Goal: Information Seeking & Learning: Learn about a topic

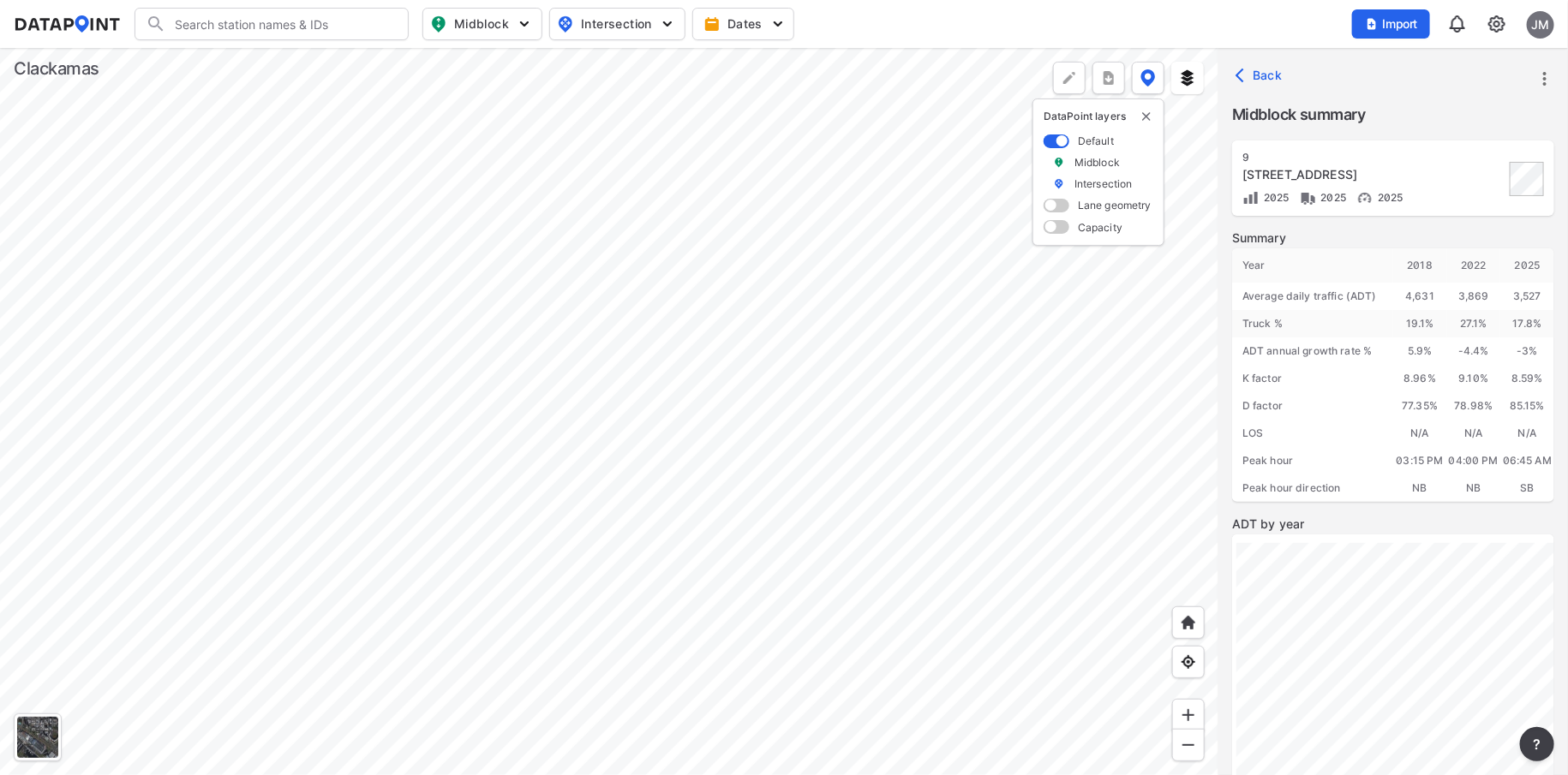
click at [777, 363] on div at bounding box center [609, 412] width 1219 height 728
click at [738, 207] on div at bounding box center [609, 412] width 1219 height 728
click at [753, 321] on div at bounding box center [609, 412] width 1219 height 728
click at [714, 124] on div at bounding box center [609, 412] width 1219 height 728
click at [820, 264] on div at bounding box center [609, 412] width 1219 height 728
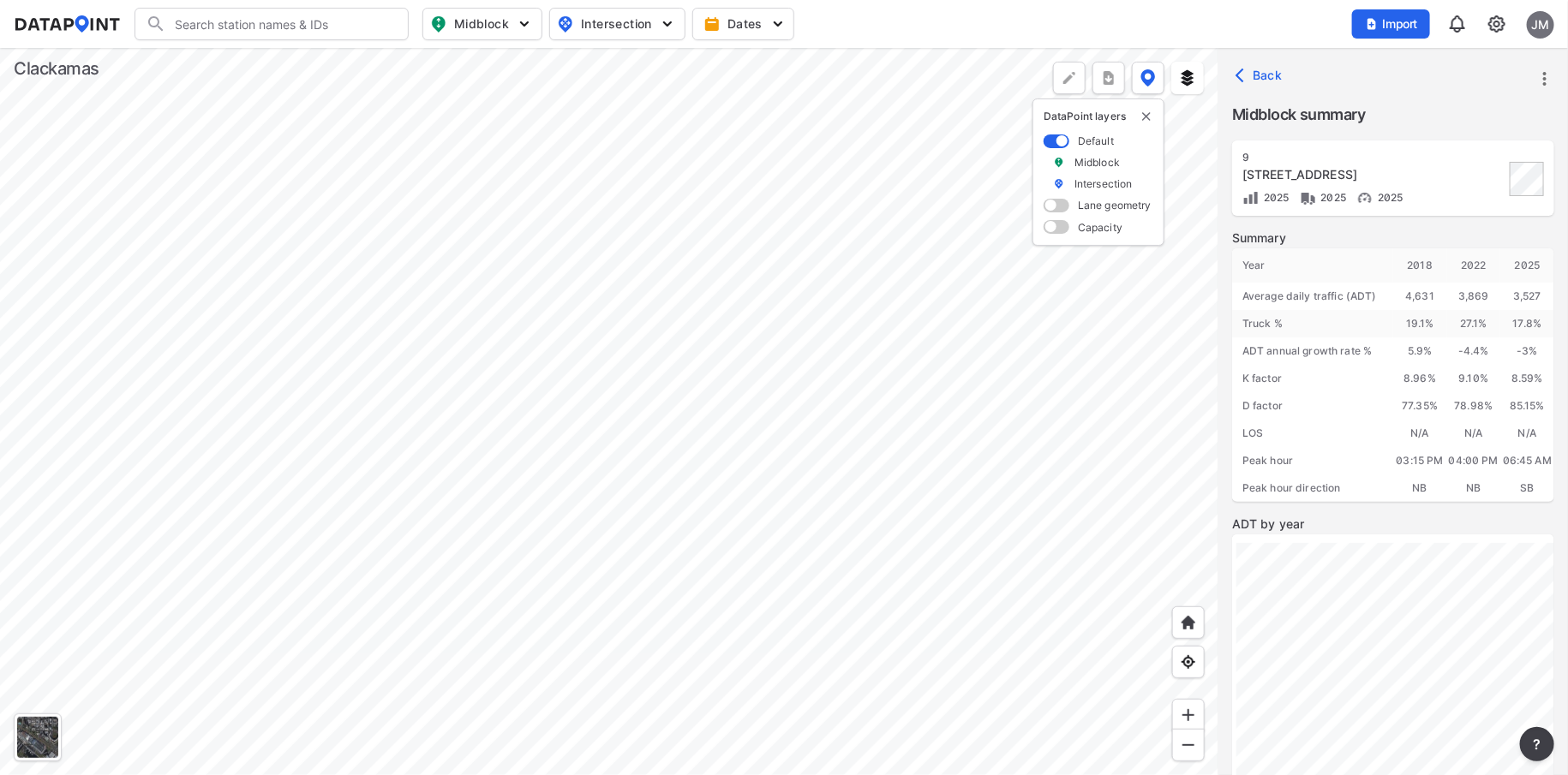
click at [837, 510] on div at bounding box center [609, 412] width 1219 height 728
click at [589, 675] on div at bounding box center [609, 412] width 1219 height 728
click at [428, 555] on div at bounding box center [609, 412] width 1219 height 728
click at [649, 750] on div at bounding box center [609, 412] width 1219 height 728
click at [488, 487] on div at bounding box center [609, 412] width 1219 height 728
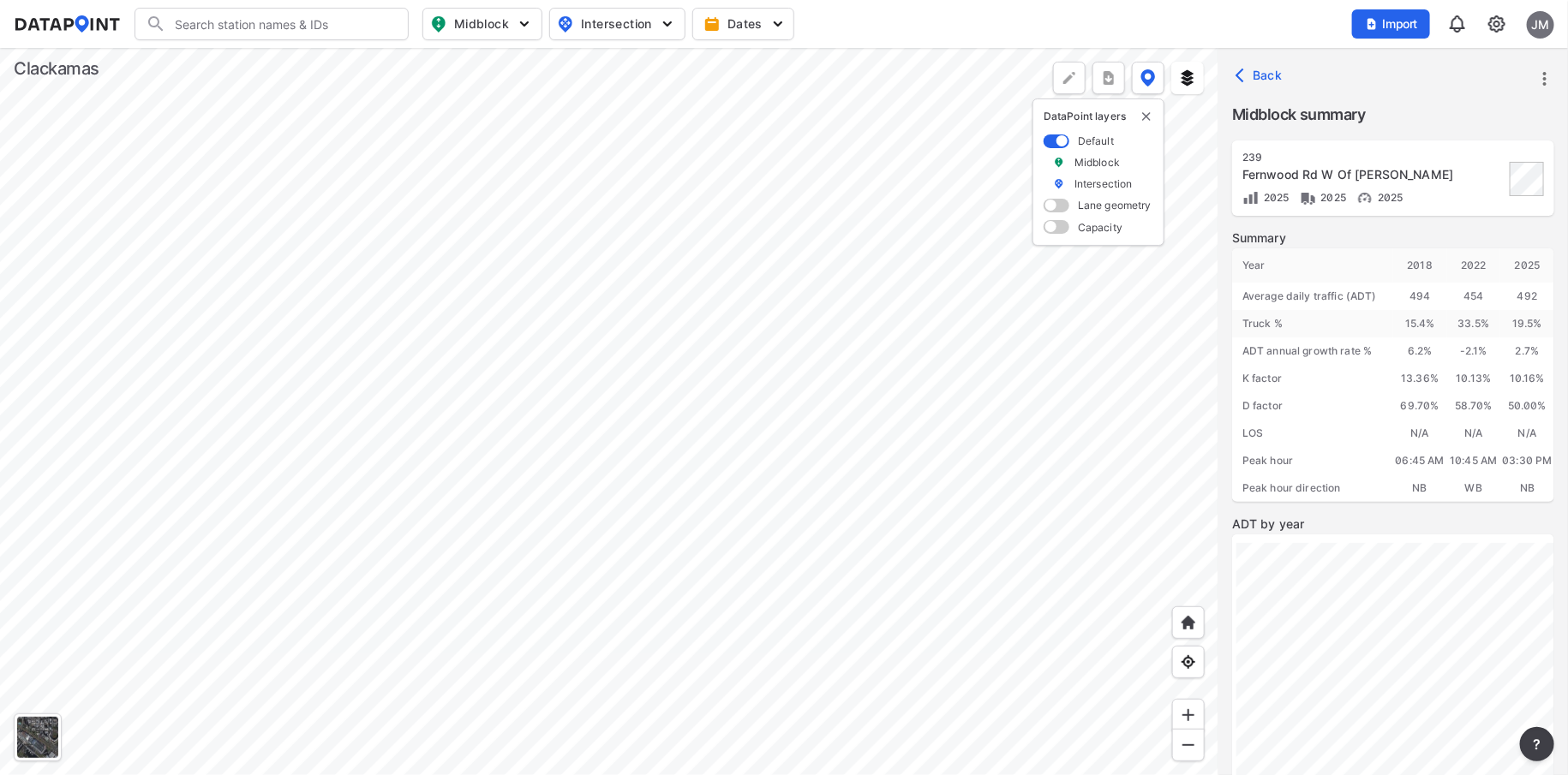
click at [636, 723] on div at bounding box center [609, 412] width 1219 height 728
click at [678, 774] on div at bounding box center [609, 412] width 1219 height 728
click at [745, 207] on div at bounding box center [609, 412] width 1219 height 728
click at [765, 621] on div at bounding box center [609, 412] width 1219 height 728
click at [879, 398] on div at bounding box center [609, 412] width 1219 height 728
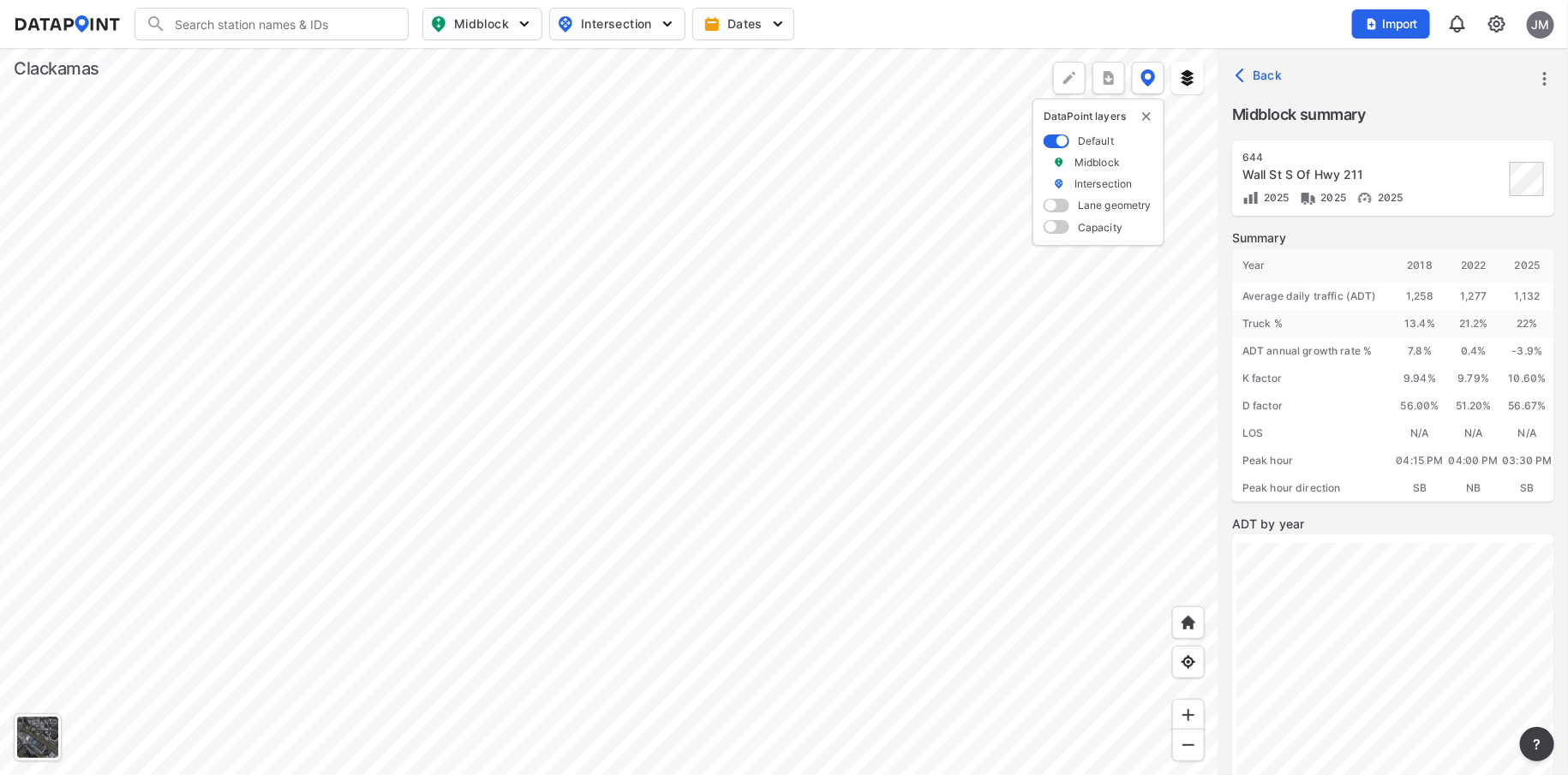
click at [1121, 394] on div at bounding box center [609, 412] width 1219 height 728
click at [823, 585] on div at bounding box center [609, 412] width 1219 height 728
click at [1009, 602] on div at bounding box center [609, 412] width 1219 height 728
click at [795, 521] on div at bounding box center [609, 412] width 1219 height 728
click at [963, 586] on div at bounding box center [609, 412] width 1219 height 728
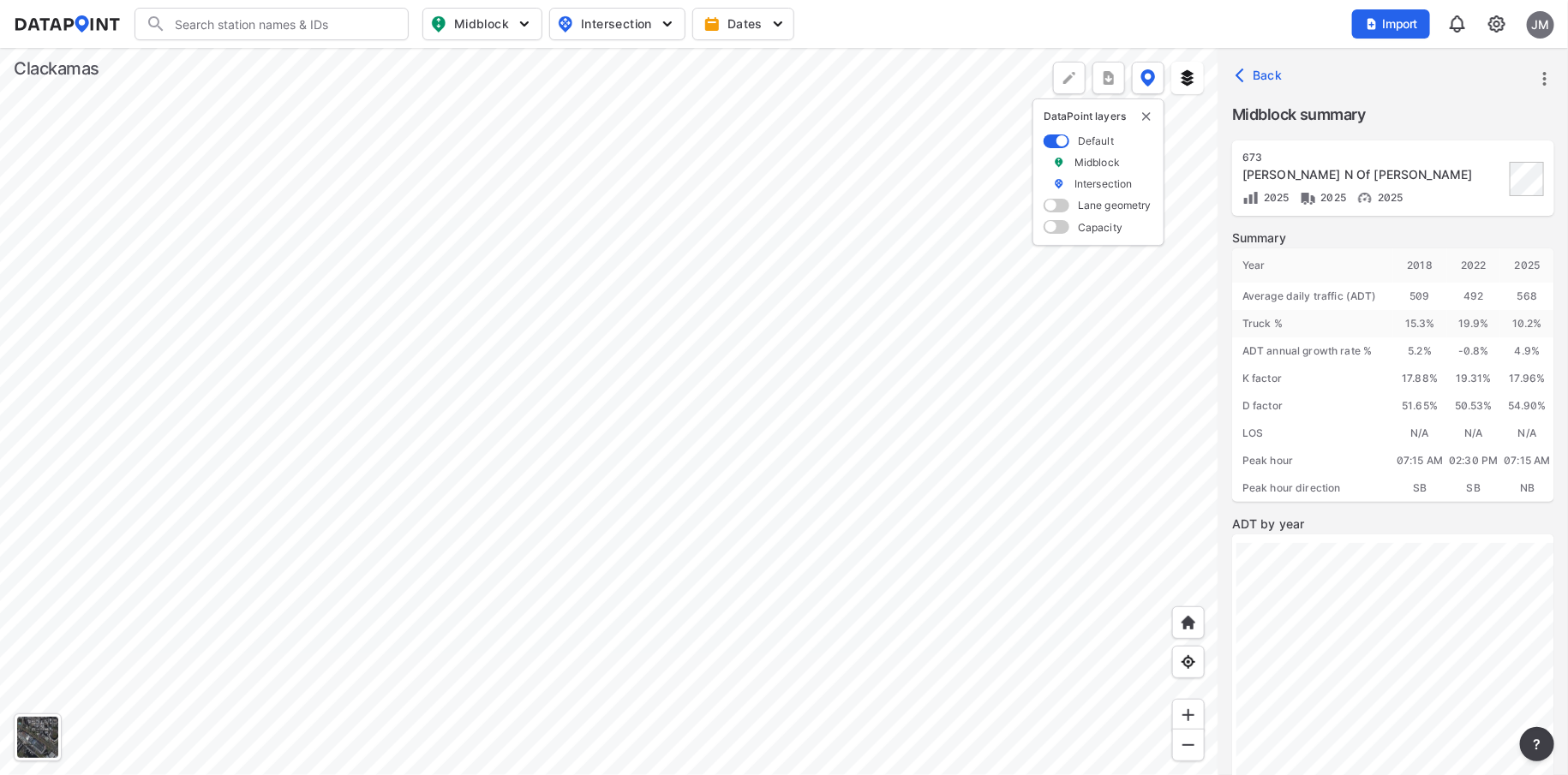
click at [812, 616] on div at bounding box center [609, 412] width 1219 height 728
click at [993, 590] on div at bounding box center [609, 412] width 1219 height 728
click at [933, 501] on div at bounding box center [609, 412] width 1219 height 728
click at [248, 519] on div at bounding box center [609, 412] width 1219 height 728
click at [786, 426] on div at bounding box center [609, 412] width 1219 height 728
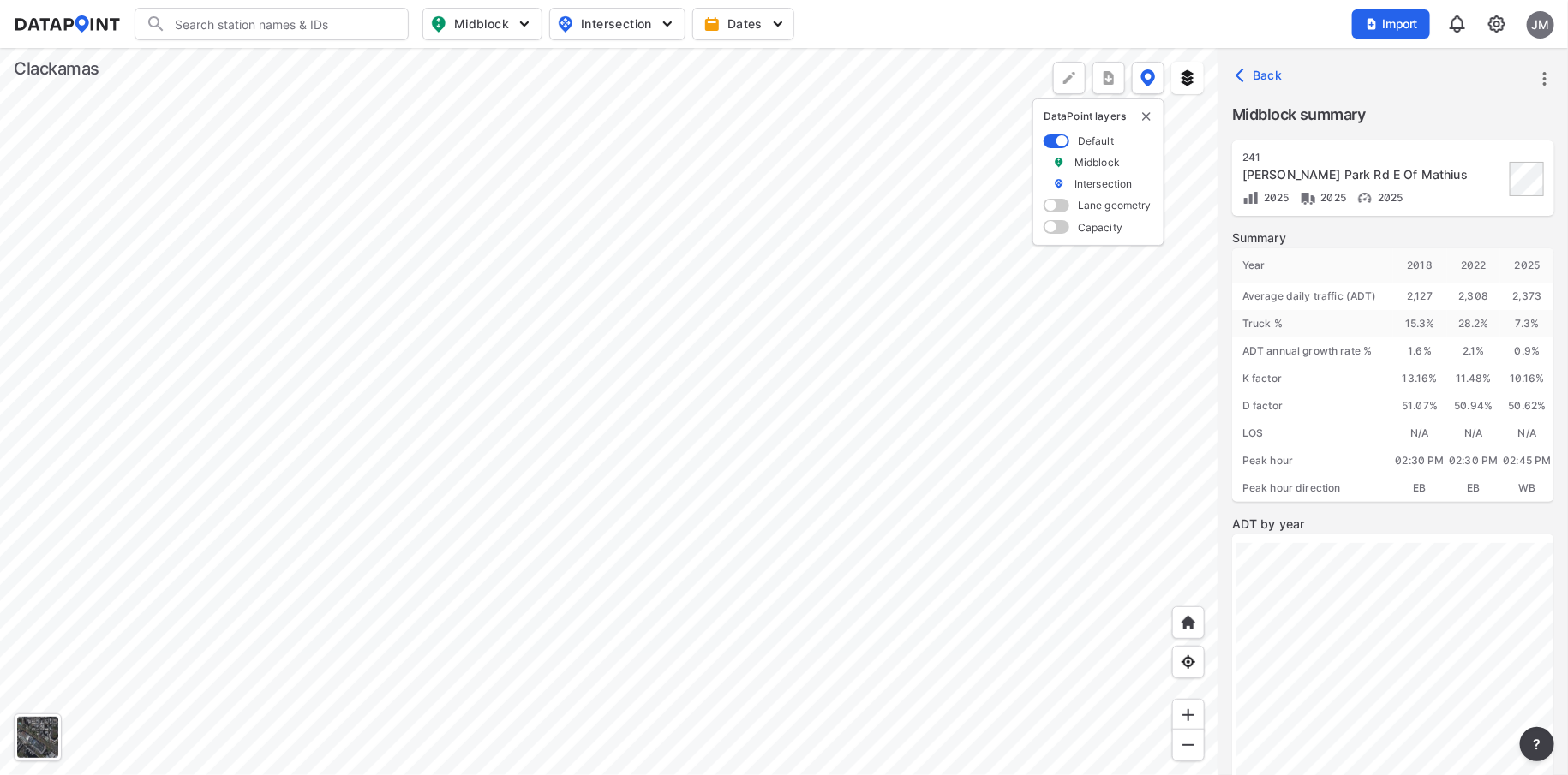
click at [606, 309] on div at bounding box center [609, 412] width 1219 height 728
click at [676, 468] on div at bounding box center [609, 412] width 1219 height 728
click at [692, 508] on div at bounding box center [609, 412] width 1219 height 728
click at [863, 657] on div at bounding box center [609, 412] width 1219 height 728
click at [916, 588] on div at bounding box center [609, 412] width 1219 height 728
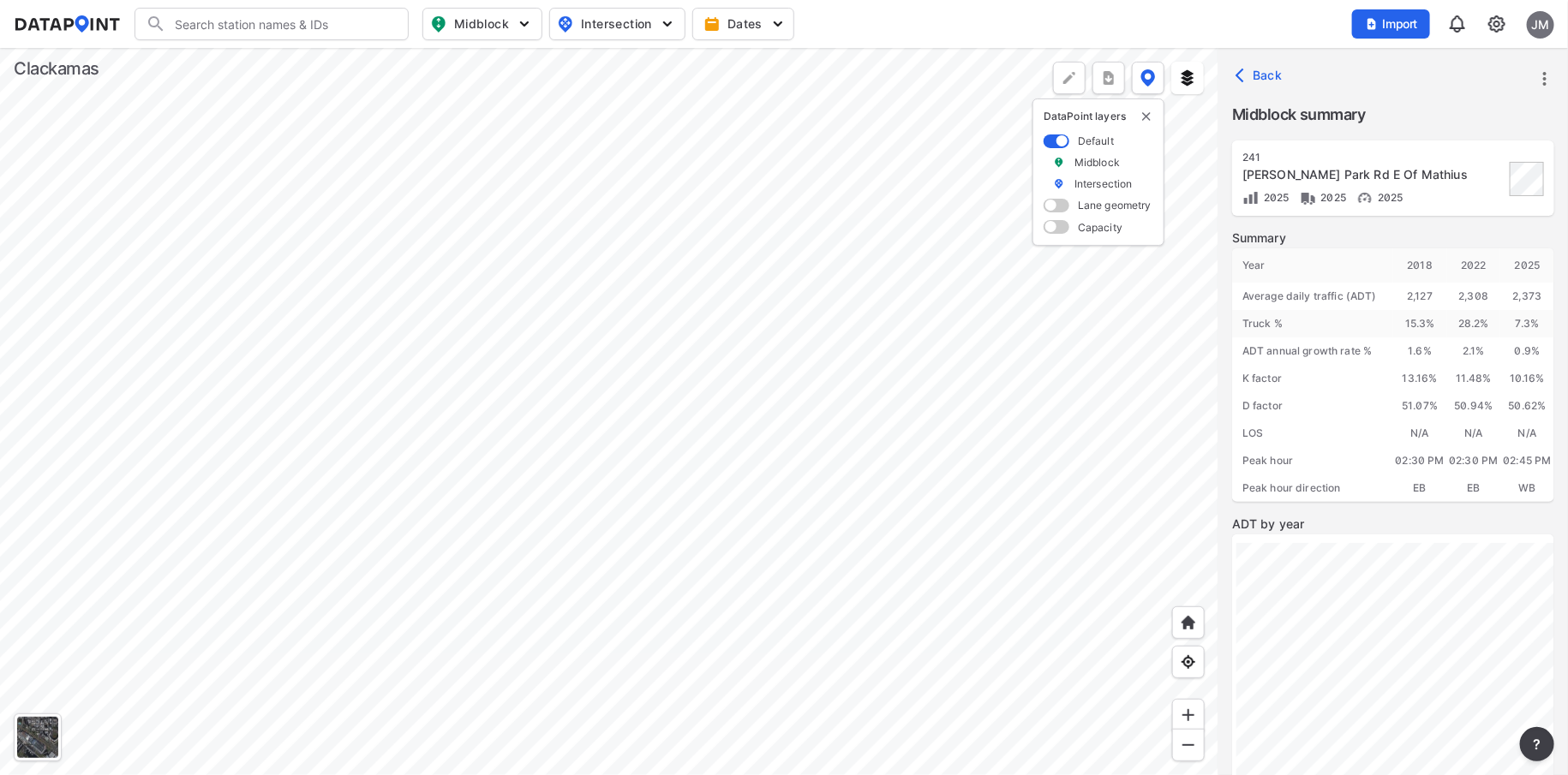
click at [1005, 487] on div at bounding box center [609, 412] width 1219 height 728
click at [1203, 250] on div at bounding box center [609, 412] width 1219 height 728
click at [1219, 333] on div at bounding box center [609, 412] width 1219 height 728
click at [983, 357] on div at bounding box center [609, 412] width 1219 height 728
click at [908, 594] on div at bounding box center [609, 412] width 1219 height 728
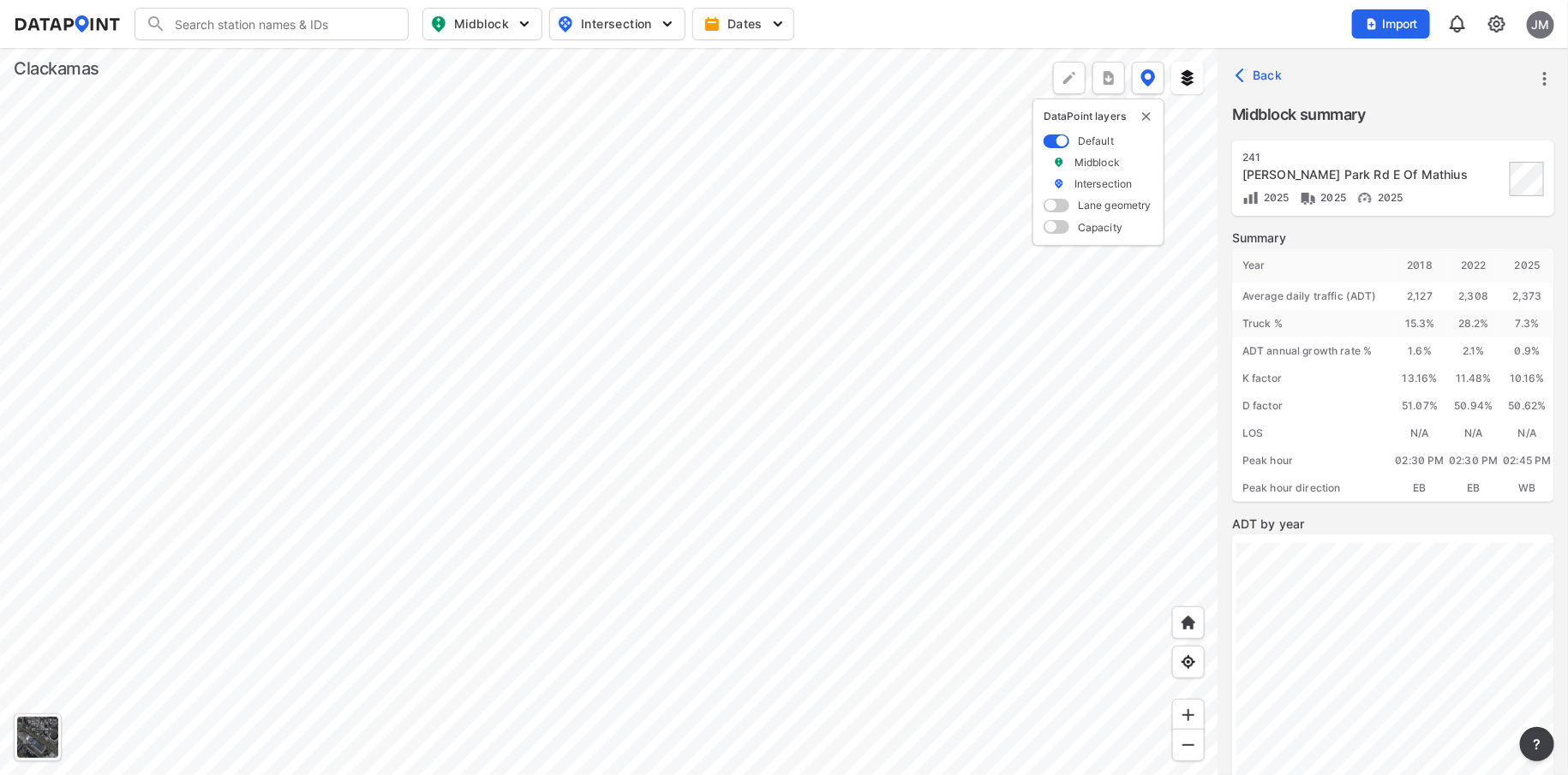
click at [827, 430] on div at bounding box center [609, 412] width 1219 height 728
click at [711, 451] on div at bounding box center [609, 412] width 1219 height 728
click at [624, 756] on div at bounding box center [609, 412] width 1219 height 728
click at [816, 774] on div at bounding box center [609, 412] width 1219 height 728
click at [651, 755] on div at bounding box center [609, 412] width 1219 height 728
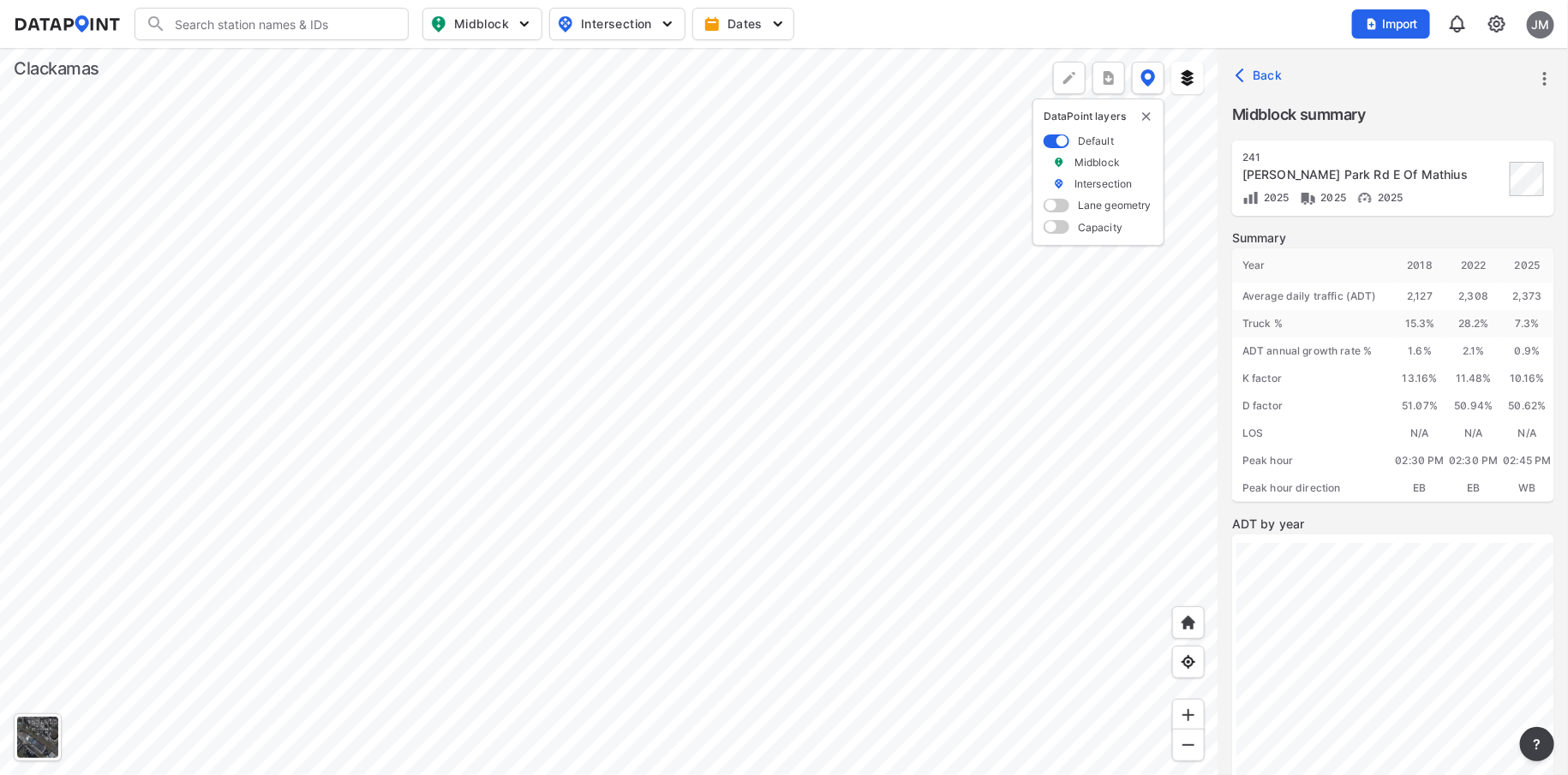
click at [831, 394] on div at bounding box center [609, 412] width 1219 height 728
click at [724, 774] on div at bounding box center [609, 412] width 1219 height 728
click at [850, 594] on div at bounding box center [609, 412] width 1219 height 728
click at [674, 246] on div at bounding box center [609, 412] width 1219 height 728
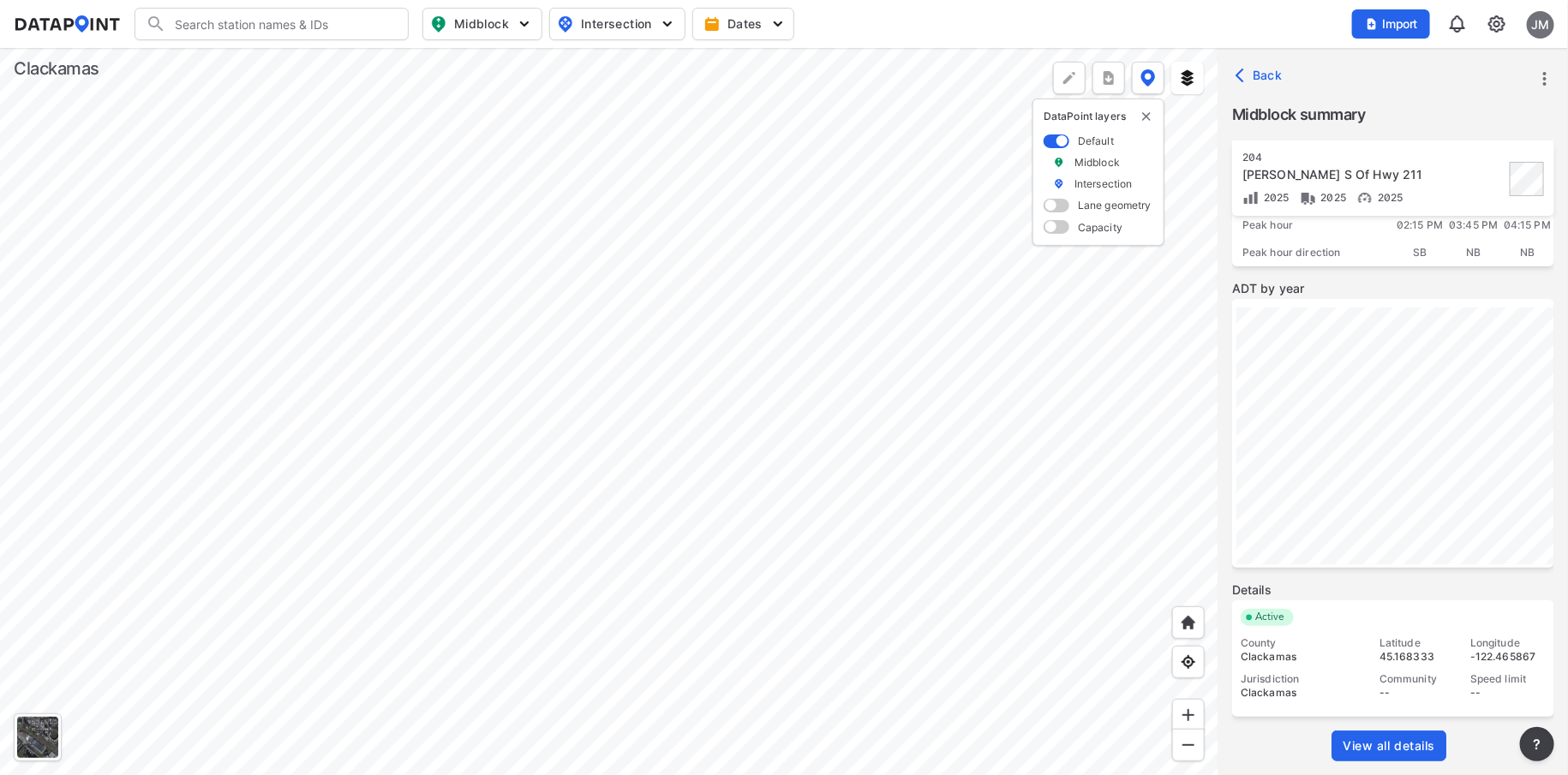
scroll to position [241, 0]
click at [1405, 743] on span "View all details" at bounding box center [1389, 742] width 93 height 18
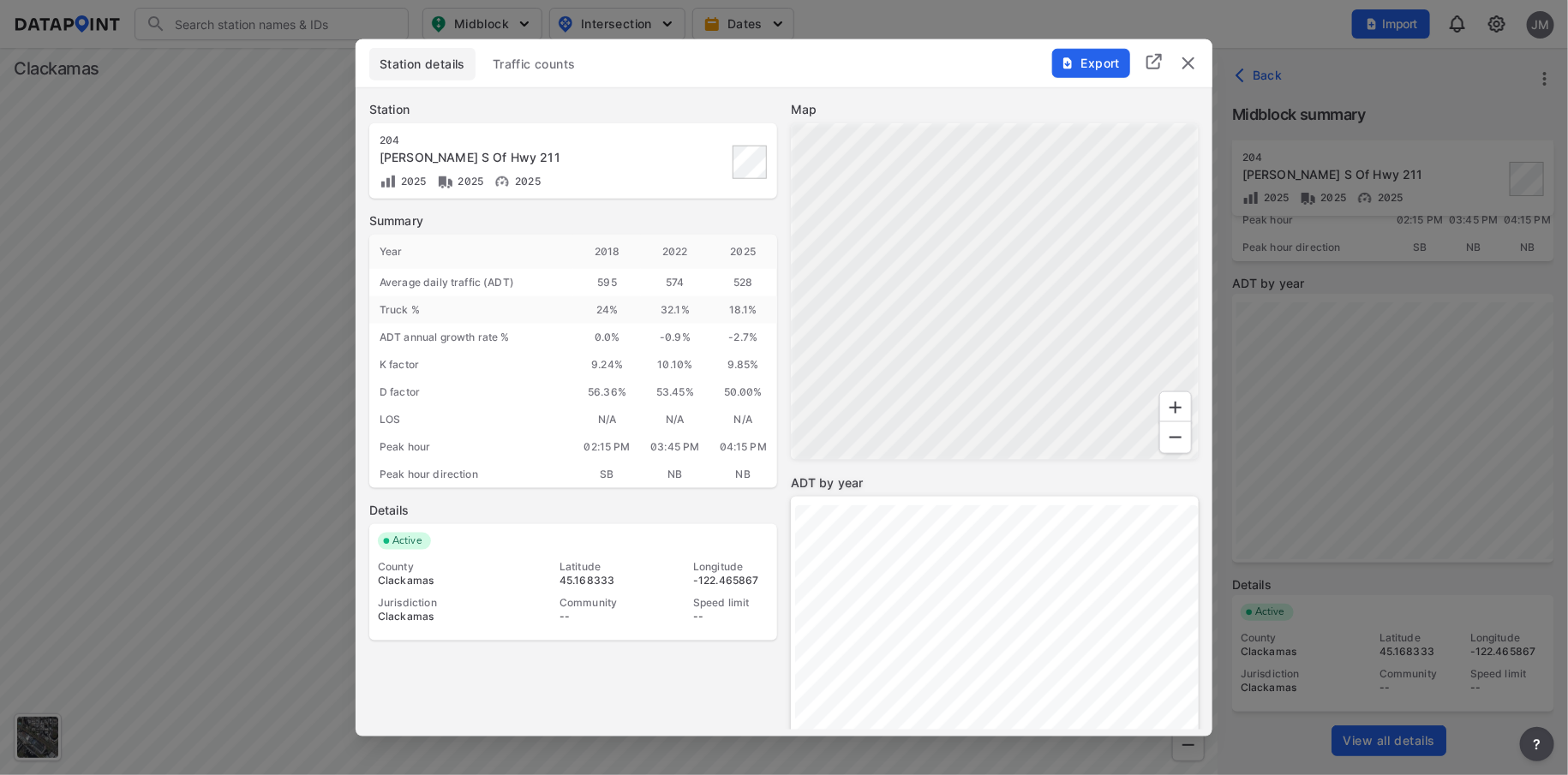
click at [535, 61] on span "Traffic counts" at bounding box center [534, 64] width 83 height 18
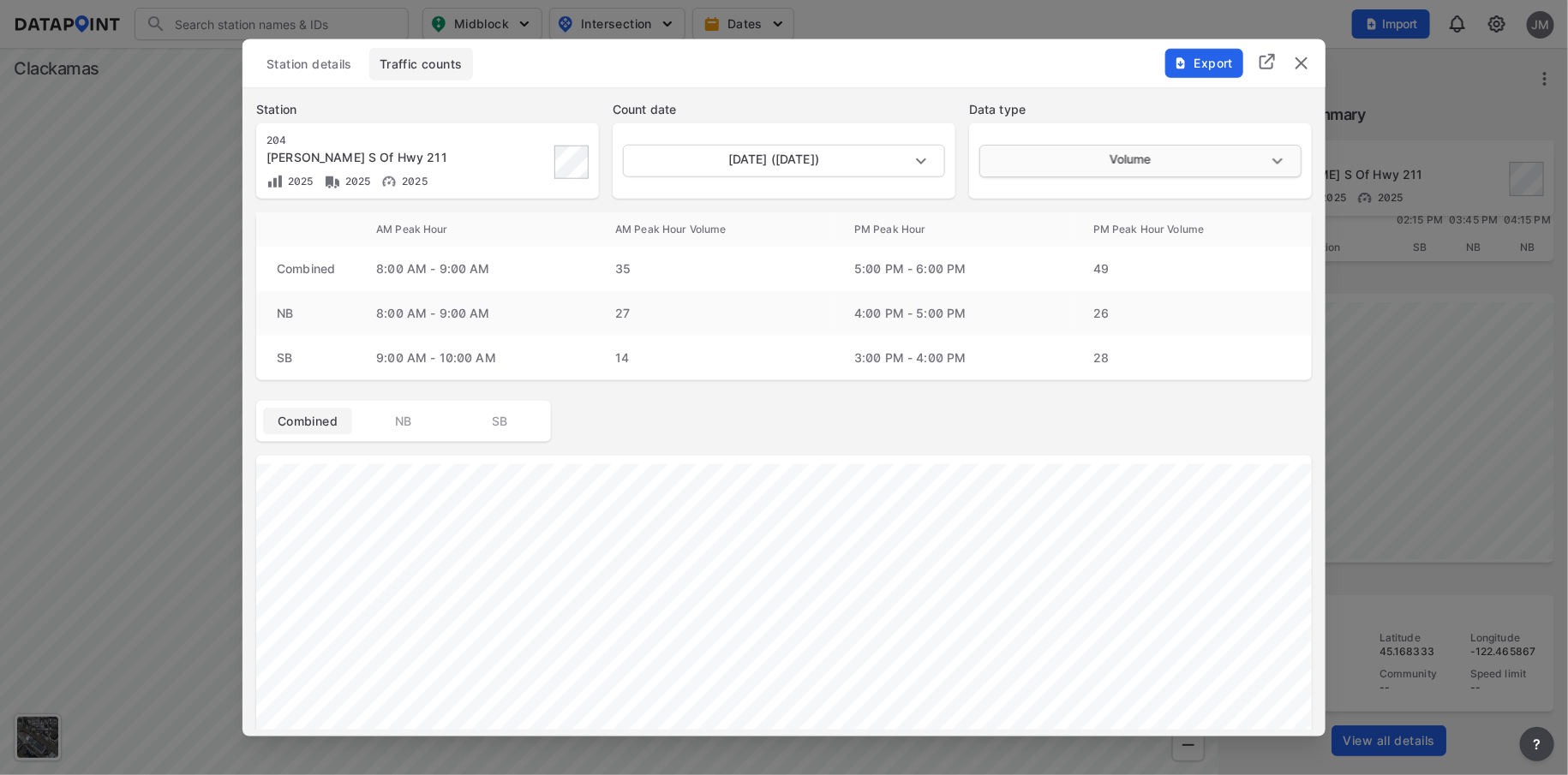
click at [1272, 158] on body "Search Please enter a search term. Midblock Intersection Dates Import JM Import…" at bounding box center [784, 388] width 1568 height 775
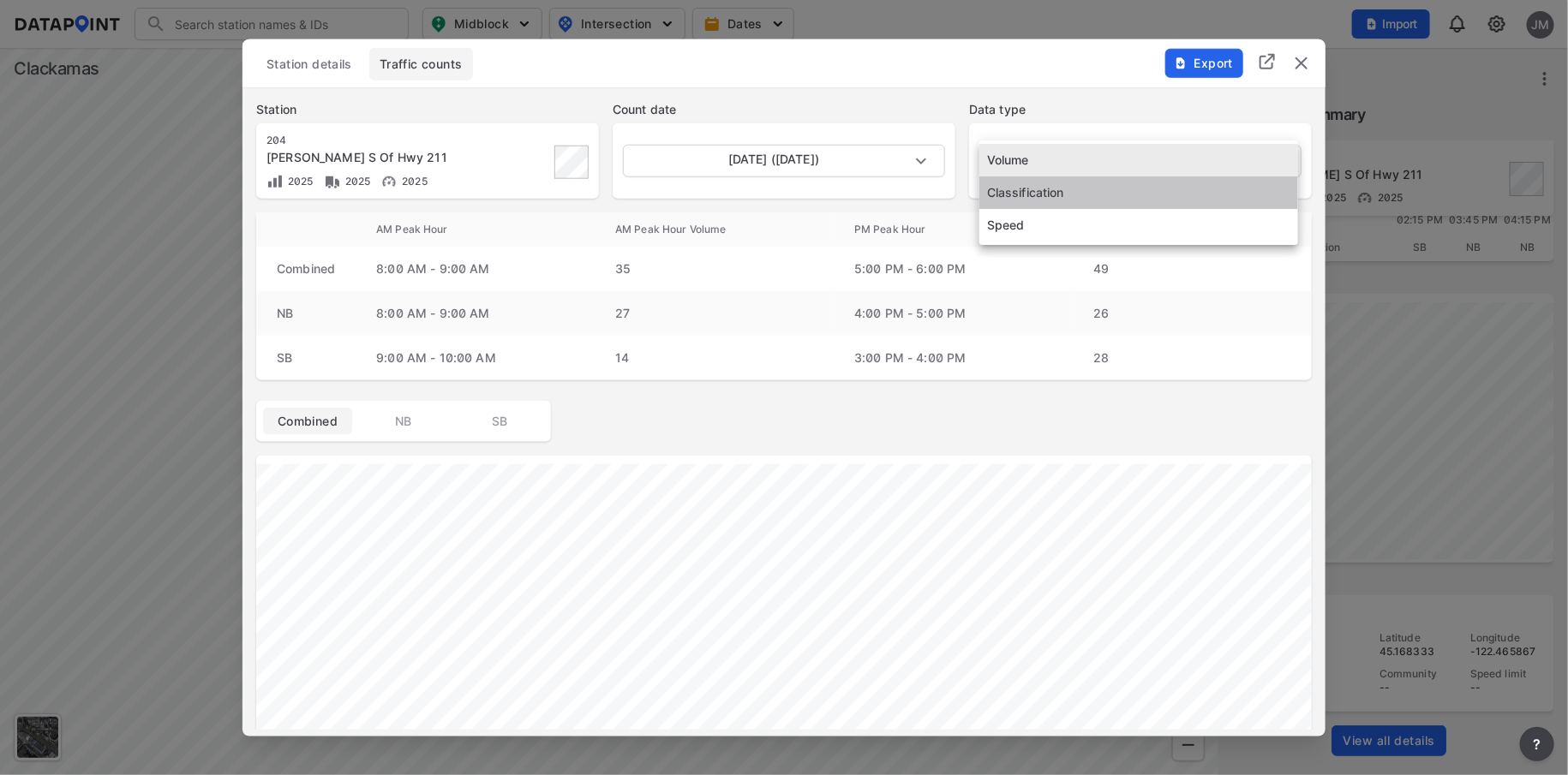
click at [1036, 183] on li "Classification" at bounding box center [1139, 192] width 319 height 32
type input "Classification"
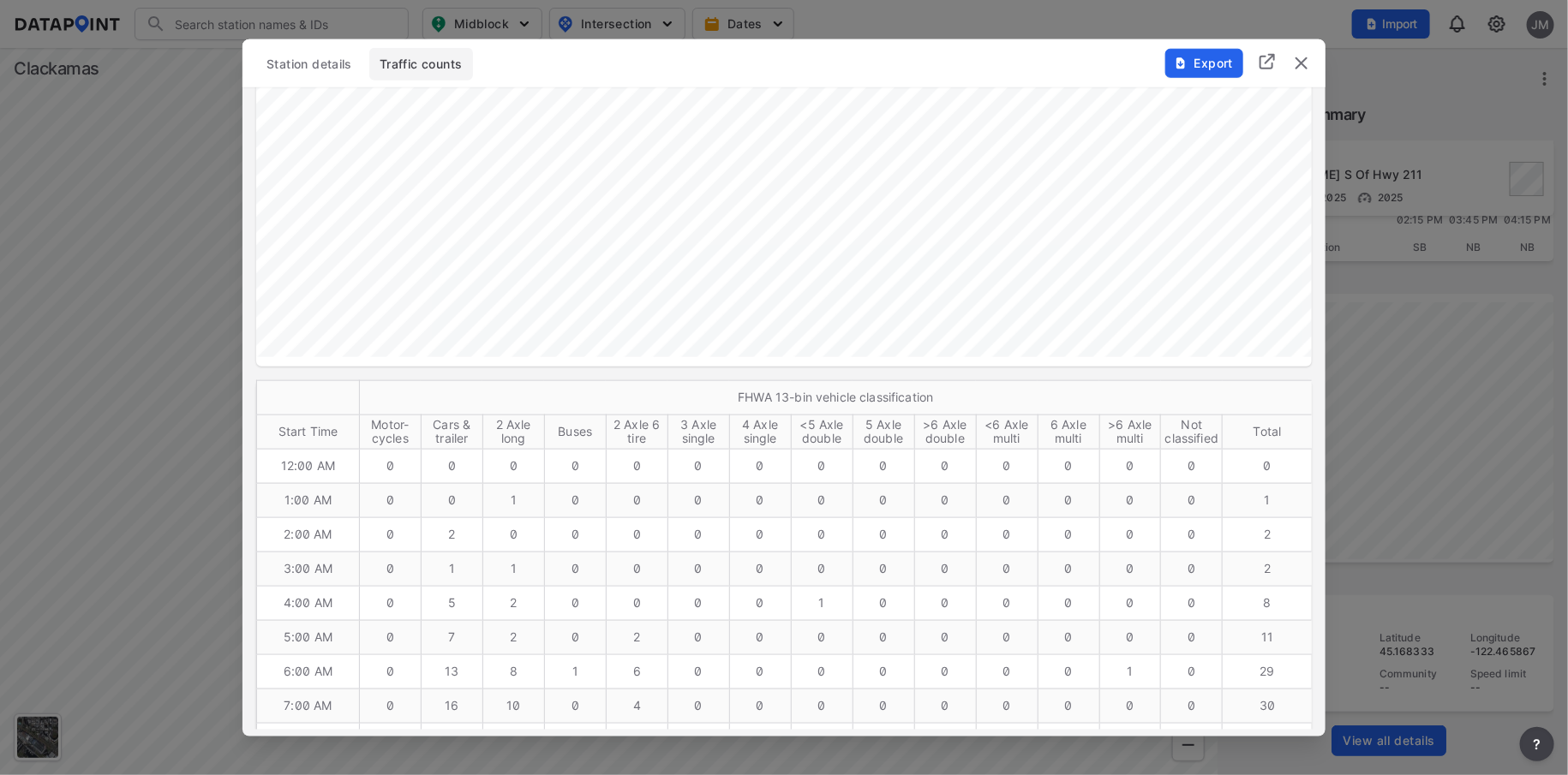
scroll to position [513, 0]
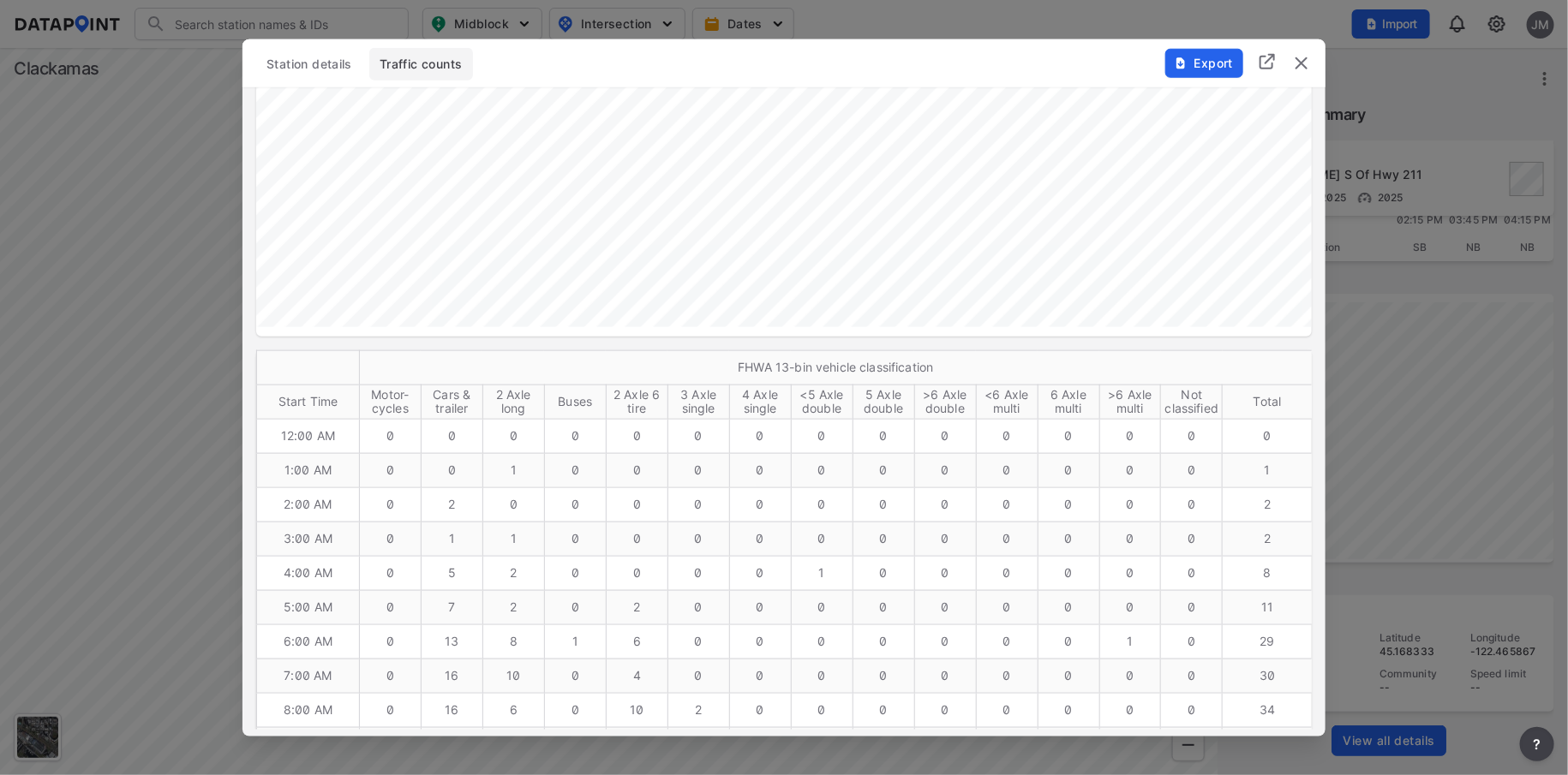
drag, startPoint x: 1462, startPoint y: 120, endPoint x: 1434, endPoint y: 113, distance: 28.9
click at [1459, 120] on div at bounding box center [784, 388] width 1568 height 775
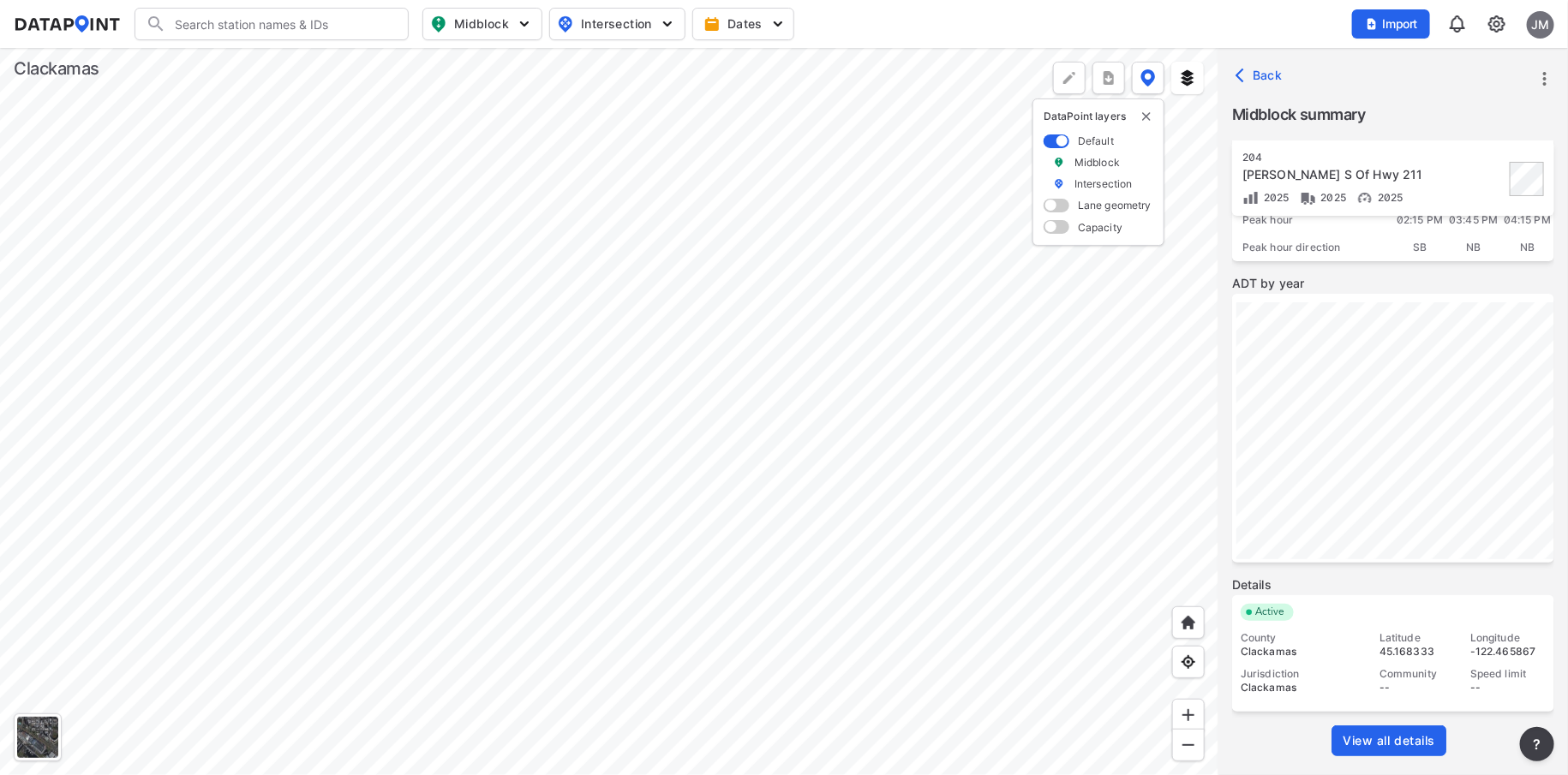
click at [1412, 276] on label "ADT by year" at bounding box center [1393, 284] width 322 height 18
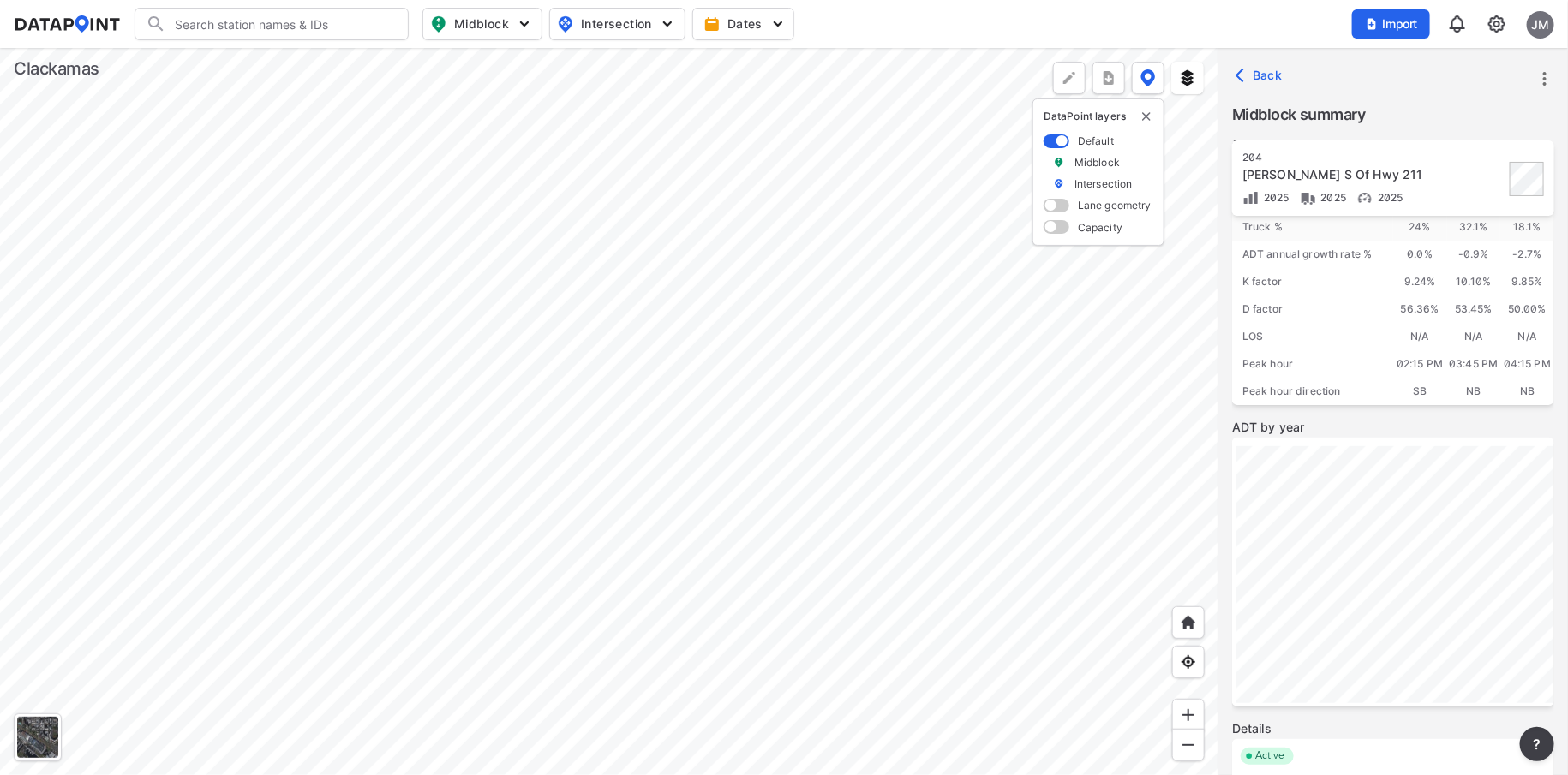
scroll to position [0, 0]
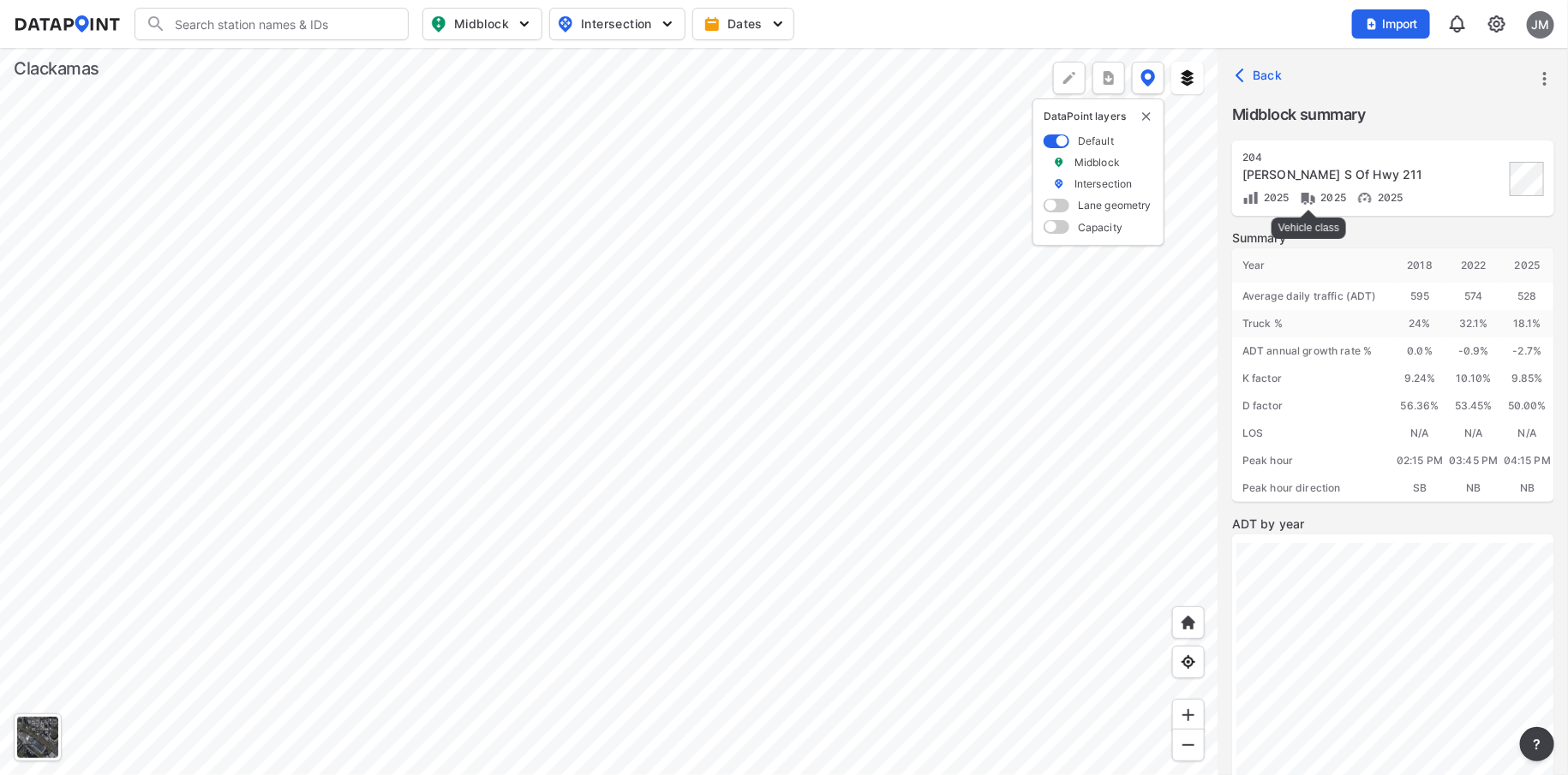
click at [1314, 195] on img at bounding box center [1309, 198] width 18 height 18
click at [1548, 75] on icon "more" at bounding box center [1544, 78] width 20 height 20
click at [1548, 75] on li "View all details" at bounding box center [1472, 78] width 165 height 31
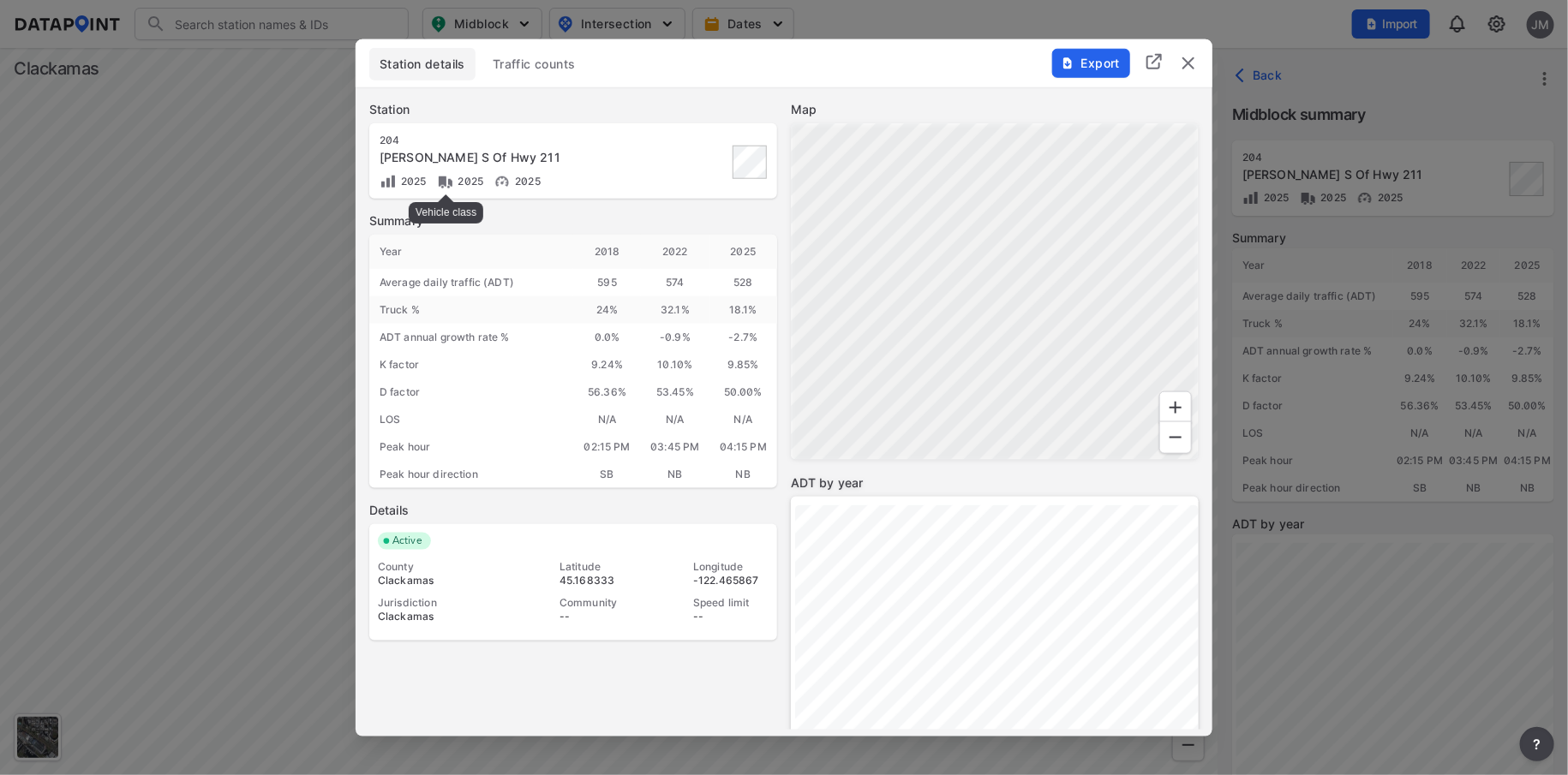
click at [445, 178] on img at bounding box center [445, 181] width 18 height 18
click at [1185, 58] on img "delete" at bounding box center [1188, 62] width 20 height 20
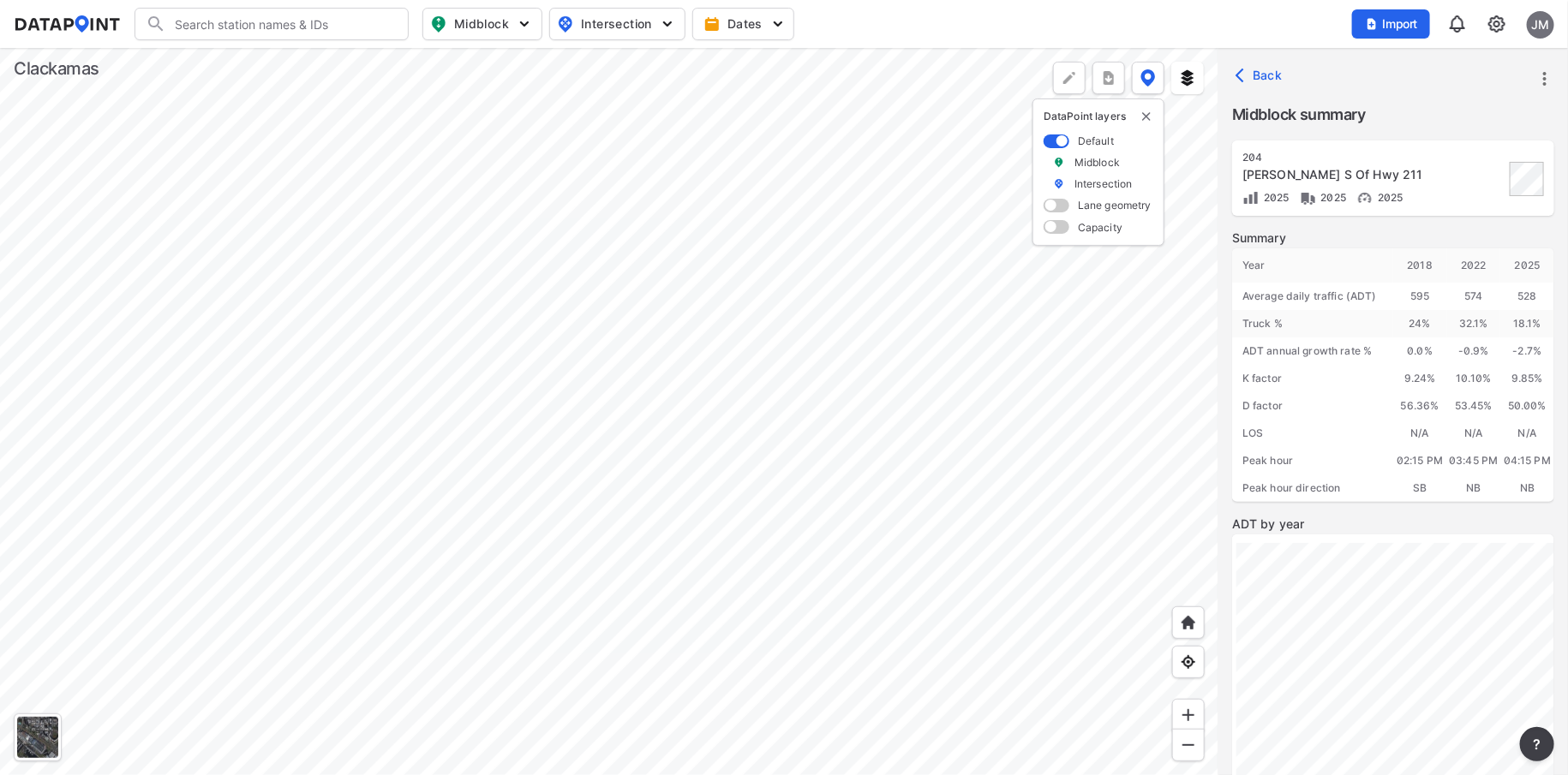
click at [957, 226] on div at bounding box center [609, 412] width 1219 height 728
click at [954, 232] on div at bounding box center [609, 412] width 1219 height 728
click at [975, 353] on div at bounding box center [609, 412] width 1219 height 728
click at [898, 444] on div at bounding box center [609, 412] width 1219 height 728
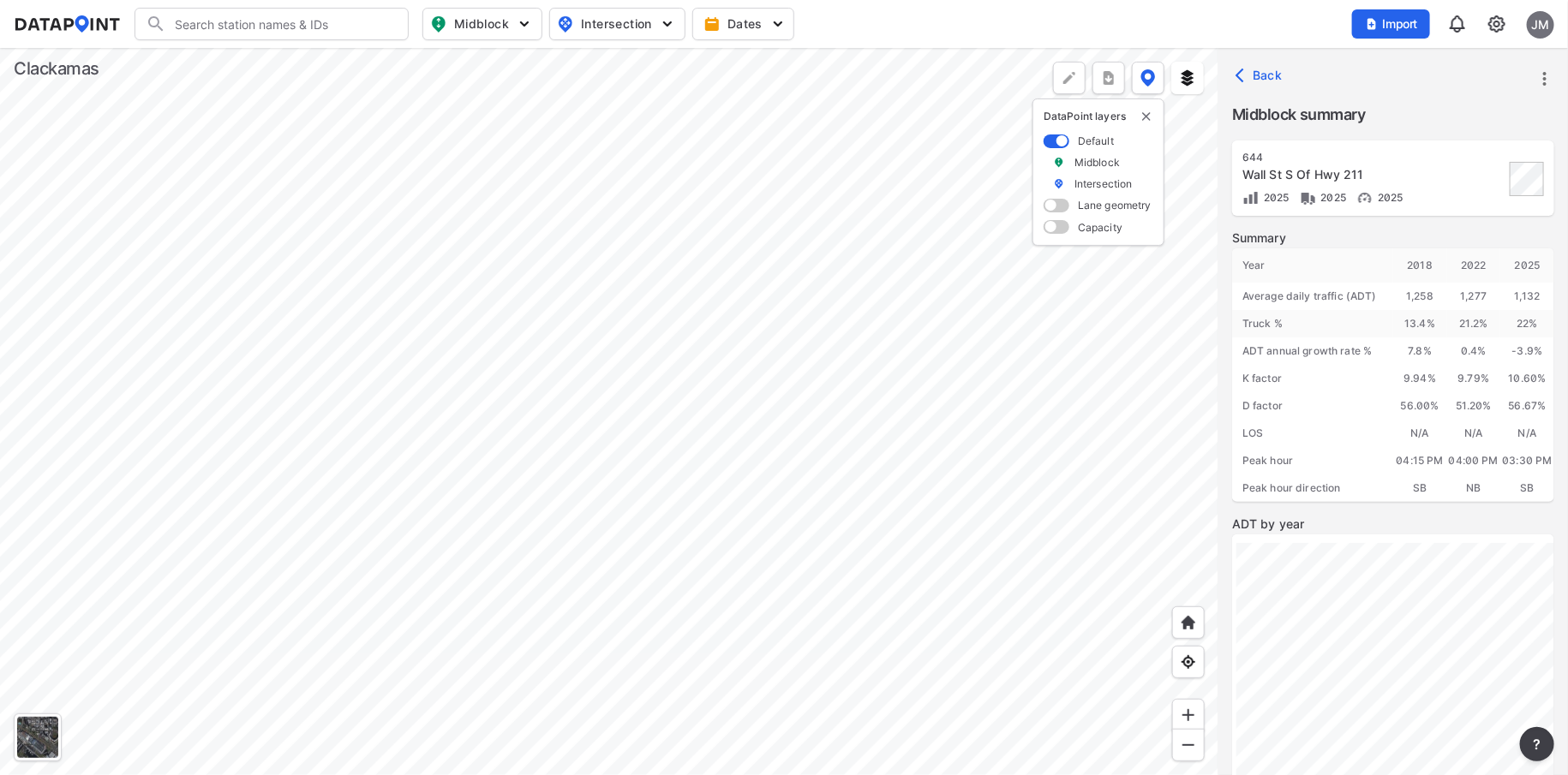
click at [563, 636] on div at bounding box center [609, 412] width 1219 height 728
click at [577, 666] on div at bounding box center [609, 412] width 1219 height 728
click at [562, 444] on div at bounding box center [609, 412] width 1219 height 728
click at [481, 435] on div at bounding box center [609, 412] width 1219 height 728
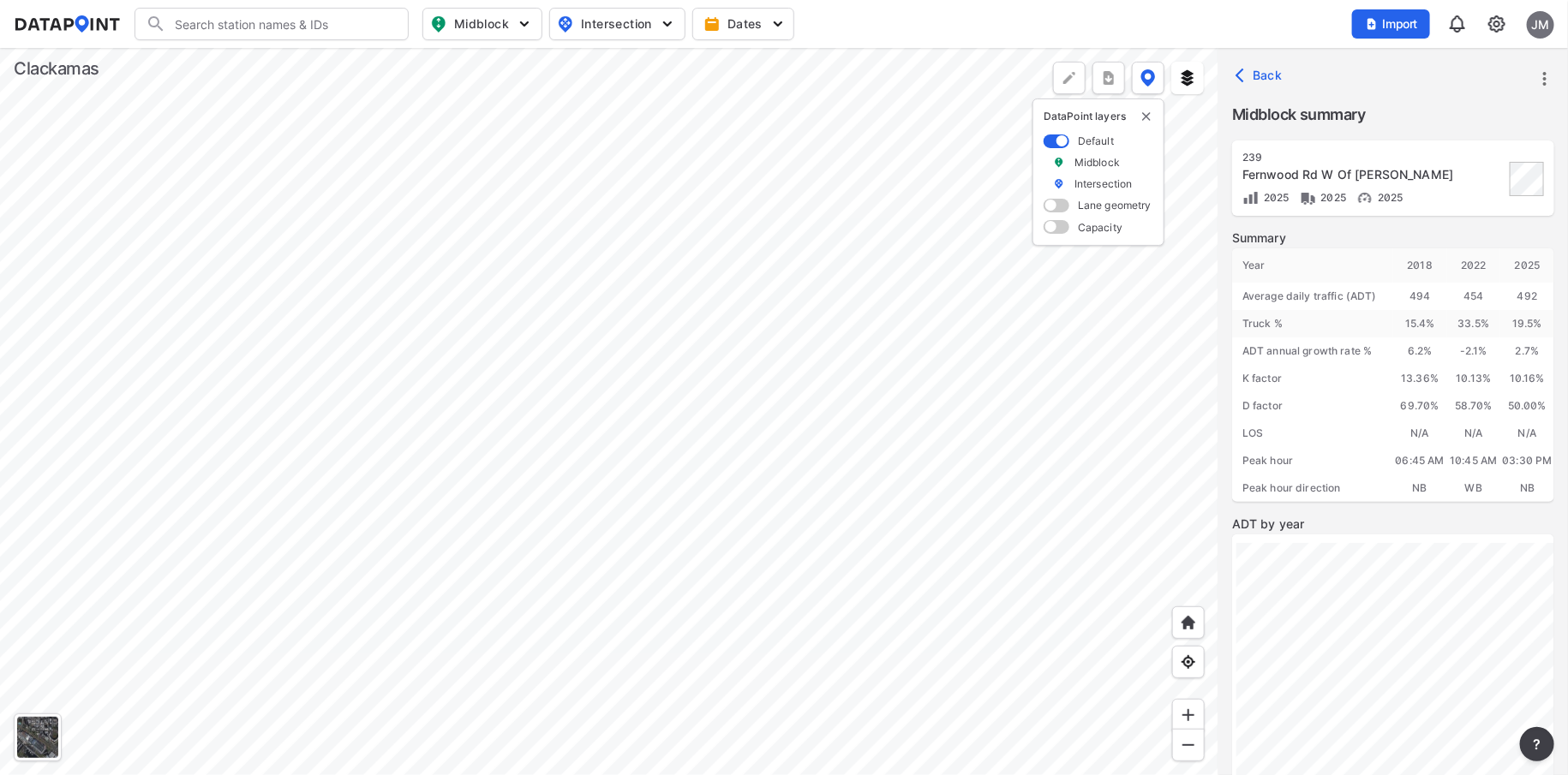
click at [558, 657] on div at bounding box center [609, 412] width 1219 height 728
click at [731, 540] on div at bounding box center [609, 412] width 1219 height 728
click at [812, 185] on div at bounding box center [609, 412] width 1219 height 728
click at [1192, 270] on div at bounding box center [609, 412] width 1219 height 728
click at [972, 545] on div at bounding box center [609, 412] width 1219 height 728
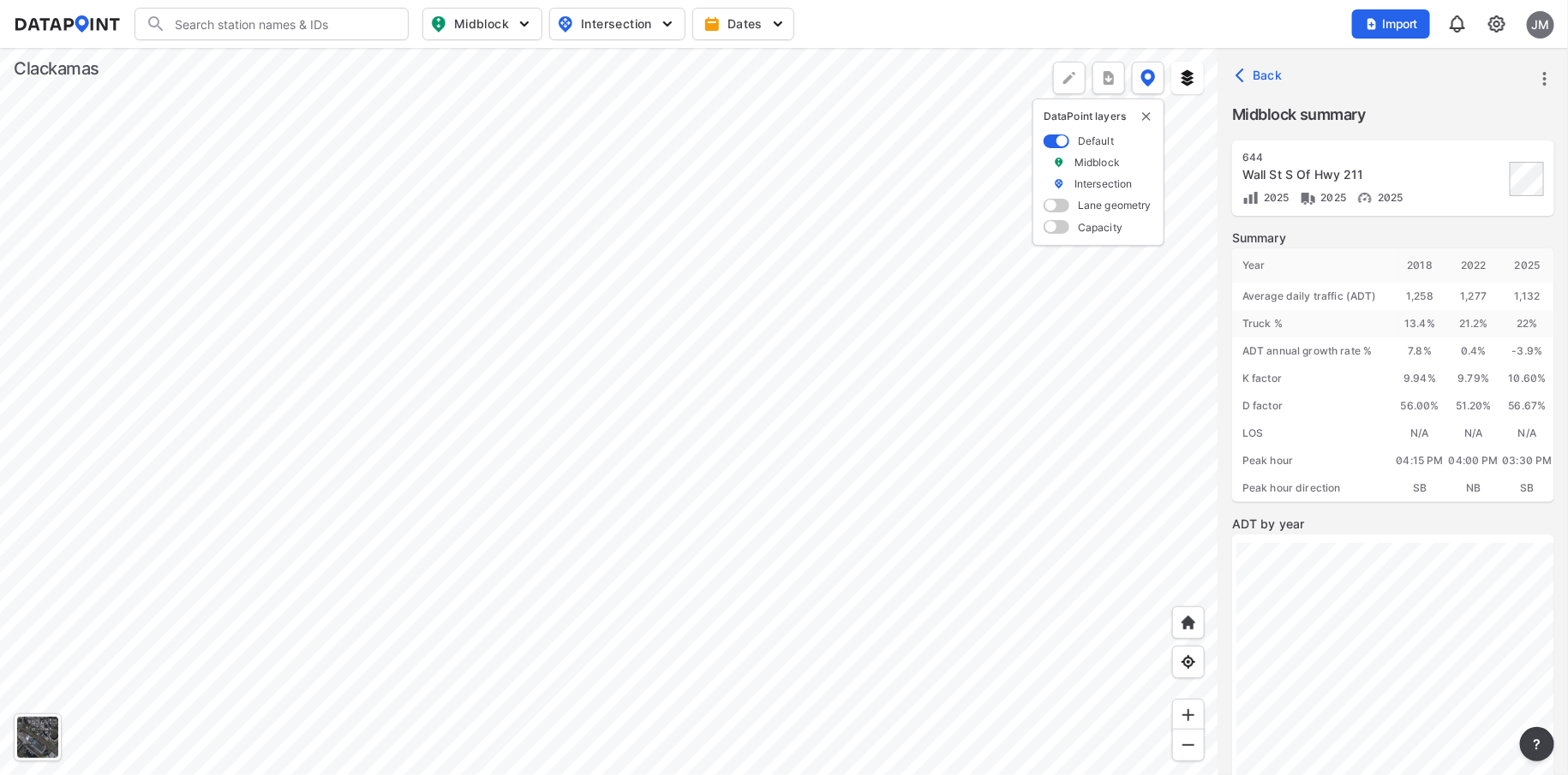
click at [747, 312] on div at bounding box center [609, 412] width 1219 height 728
click at [688, 504] on div at bounding box center [609, 412] width 1219 height 728
click at [908, 259] on div at bounding box center [609, 412] width 1219 height 728
click at [768, 427] on div at bounding box center [609, 412] width 1219 height 728
click at [1147, 383] on div at bounding box center [609, 412] width 1219 height 728
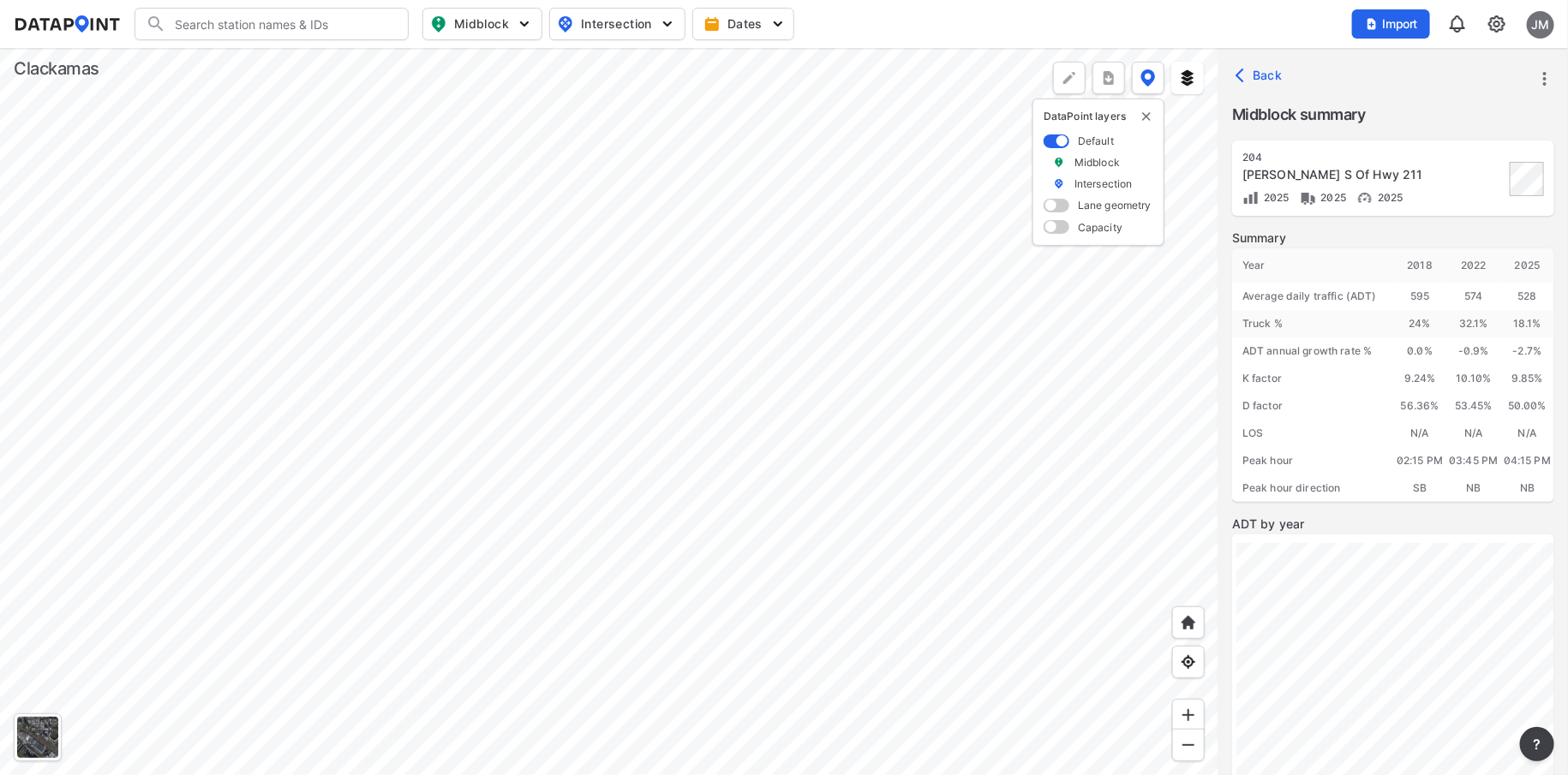
click at [1009, 368] on div at bounding box center [609, 412] width 1219 height 728
click at [685, 595] on div at bounding box center [609, 412] width 1219 height 728
click at [729, 235] on div at bounding box center [609, 412] width 1219 height 728
click at [956, 434] on div at bounding box center [609, 412] width 1219 height 728
click at [777, 402] on div at bounding box center [609, 412] width 1219 height 728
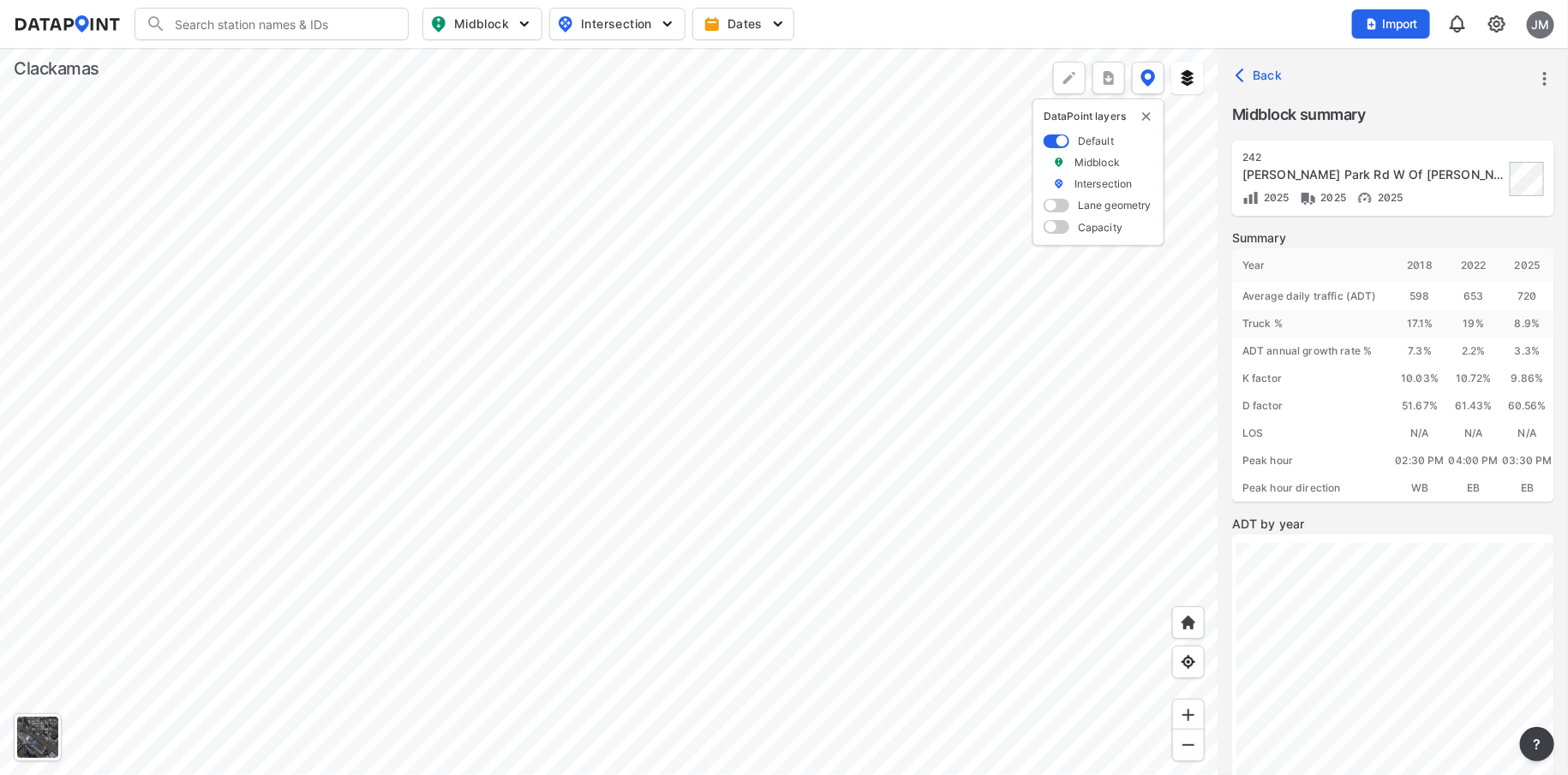
click at [435, 415] on div at bounding box center [609, 412] width 1219 height 728
click at [410, 586] on div at bounding box center [609, 412] width 1219 height 728
click at [560, 727] on div at bounding box center [609, 412] width 1219 height 728
click at [872, 693] on div at bounding box center [609, 412] width 1219 height 728
click at [737, 384] on div at bounding box center [609, 412] width 1219 height 728
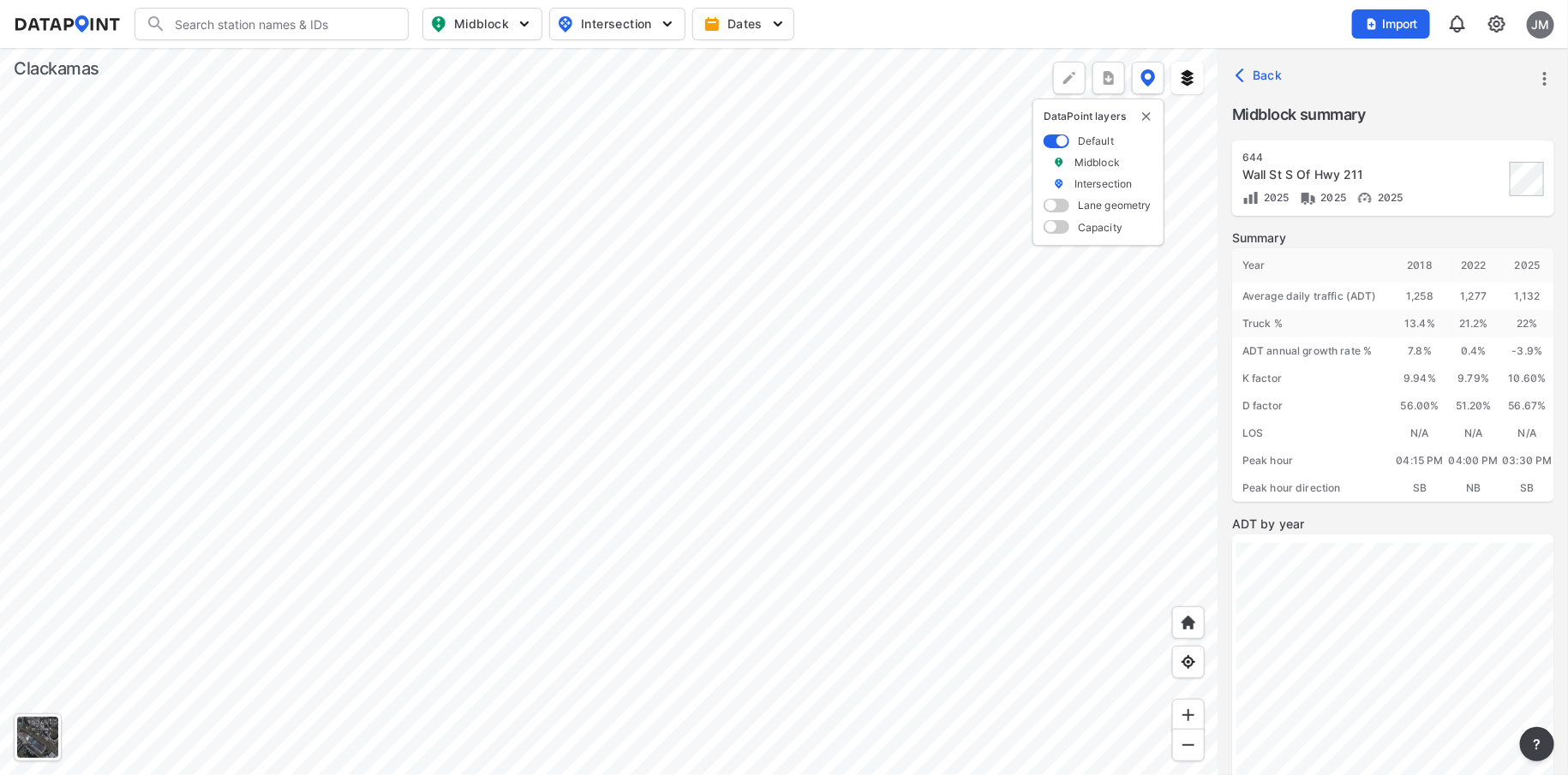
click at [801, 336] on div at bounding box center [609, 412] width 1219 height 728
click at [562, 321] on div at bounding box center [609, 412] width 1219 height 728
click at [758, 504] on div at bounding box center [609, 412] width 1219 height 728
